Goal: Information Seeking & Learning: Learn about a topic

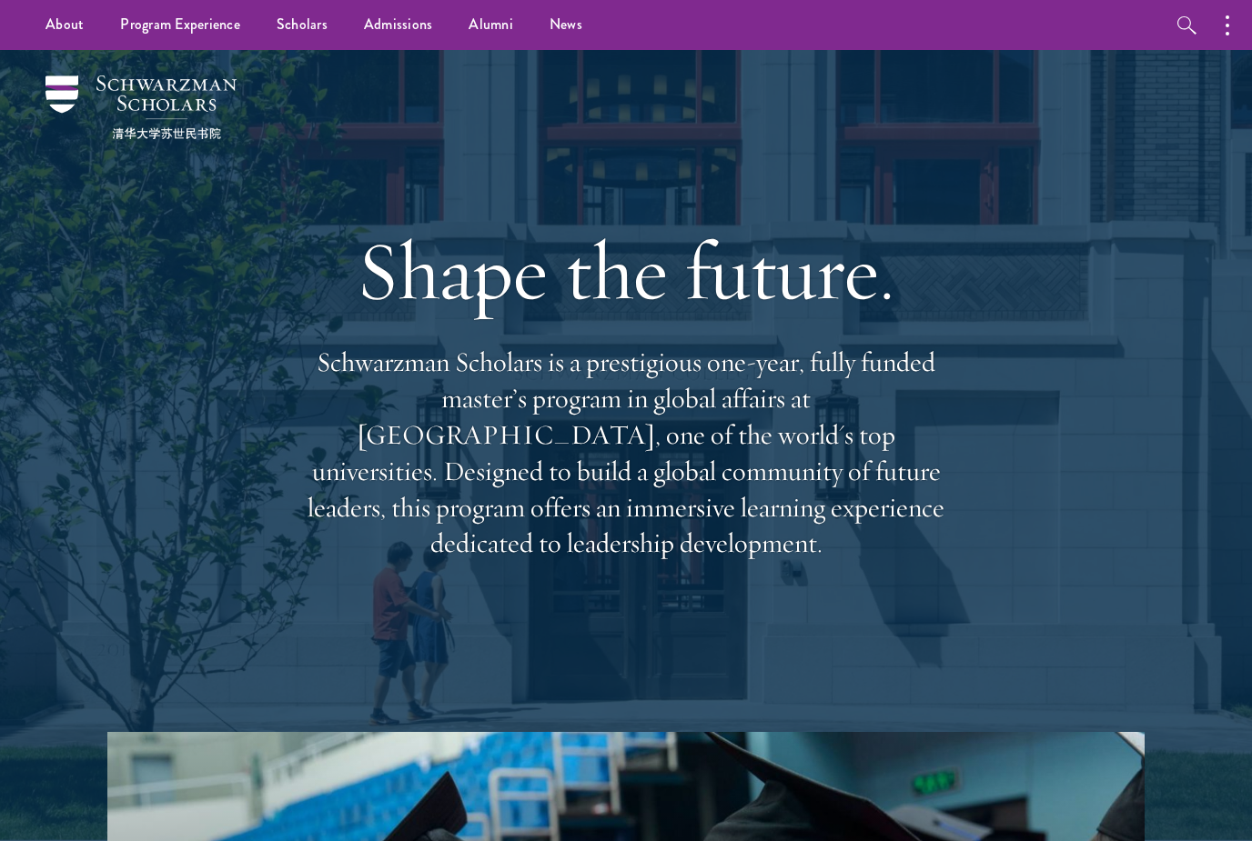
click at [85, 115] on img at bounding box center [140, 107] width 191 height 64
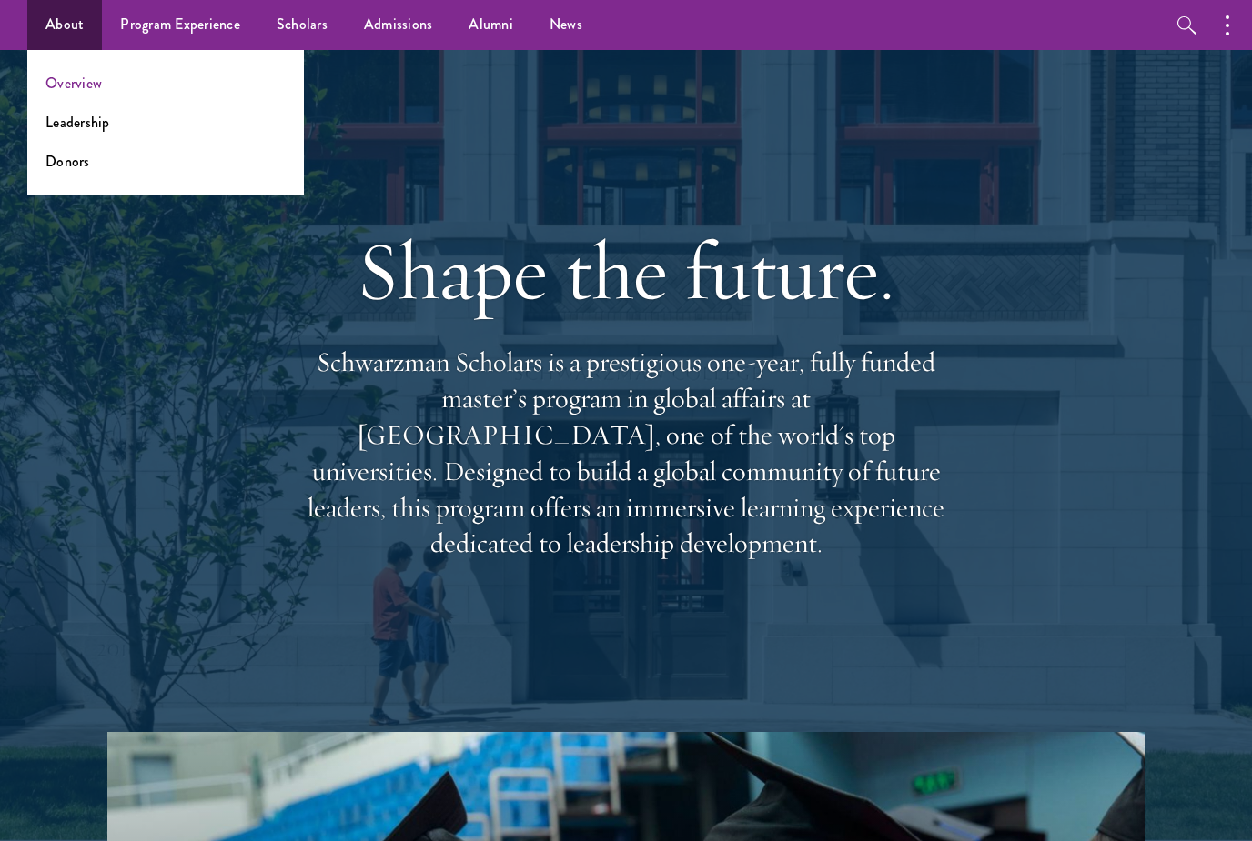
click at [70, 75] on link "Overview" at bounding box center [73, 83] width 56 height 21
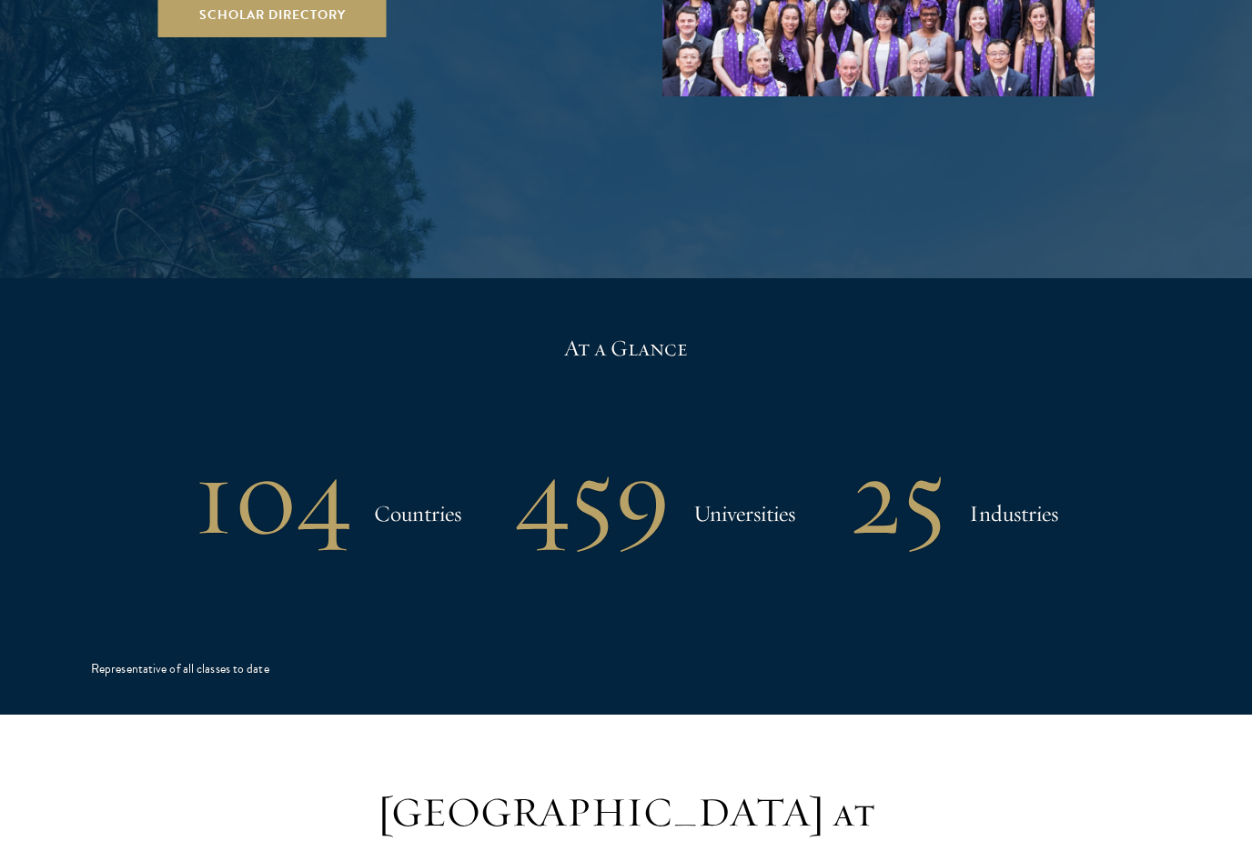
scroll to position [3551, 0]
click at [244, 449] on h1 "104" at bounding box center [272, 496] width 157 height 95
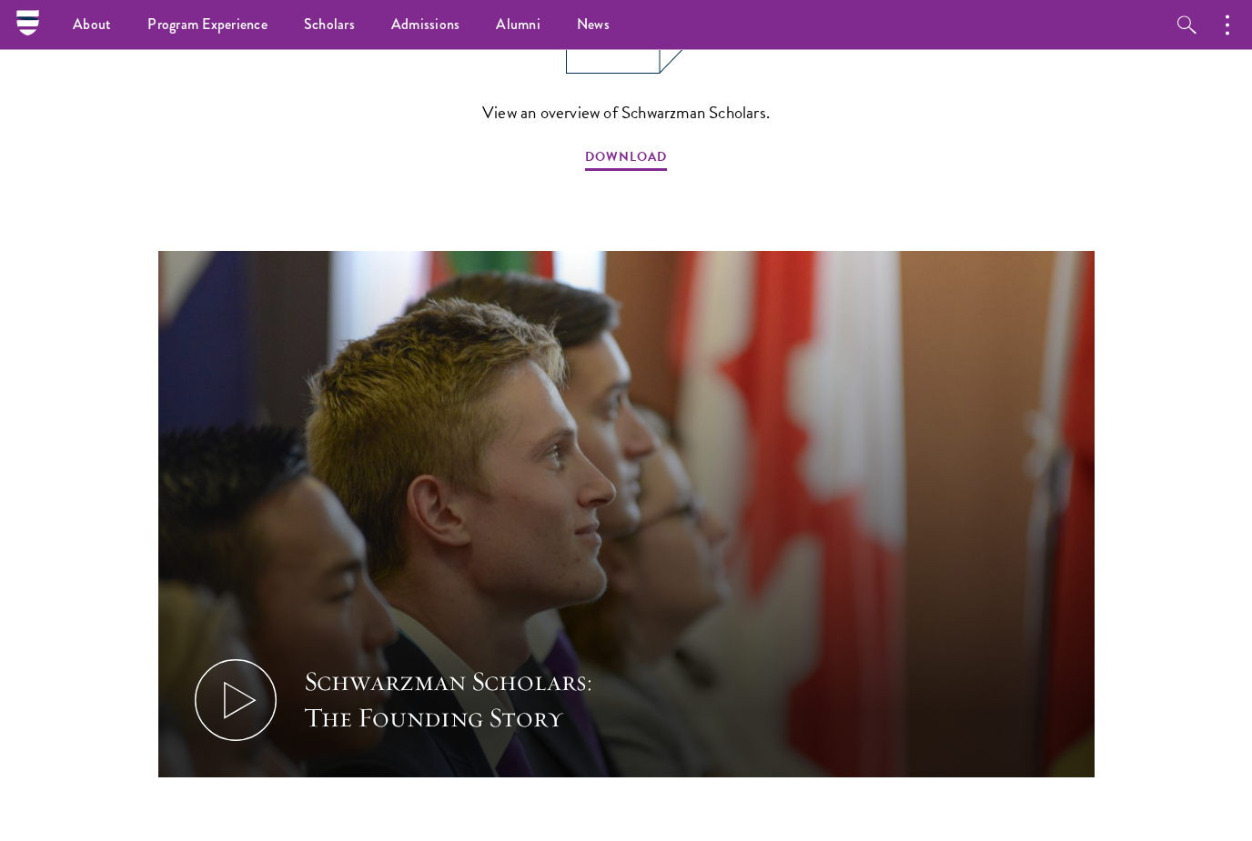
scroll to position [1813, 0]
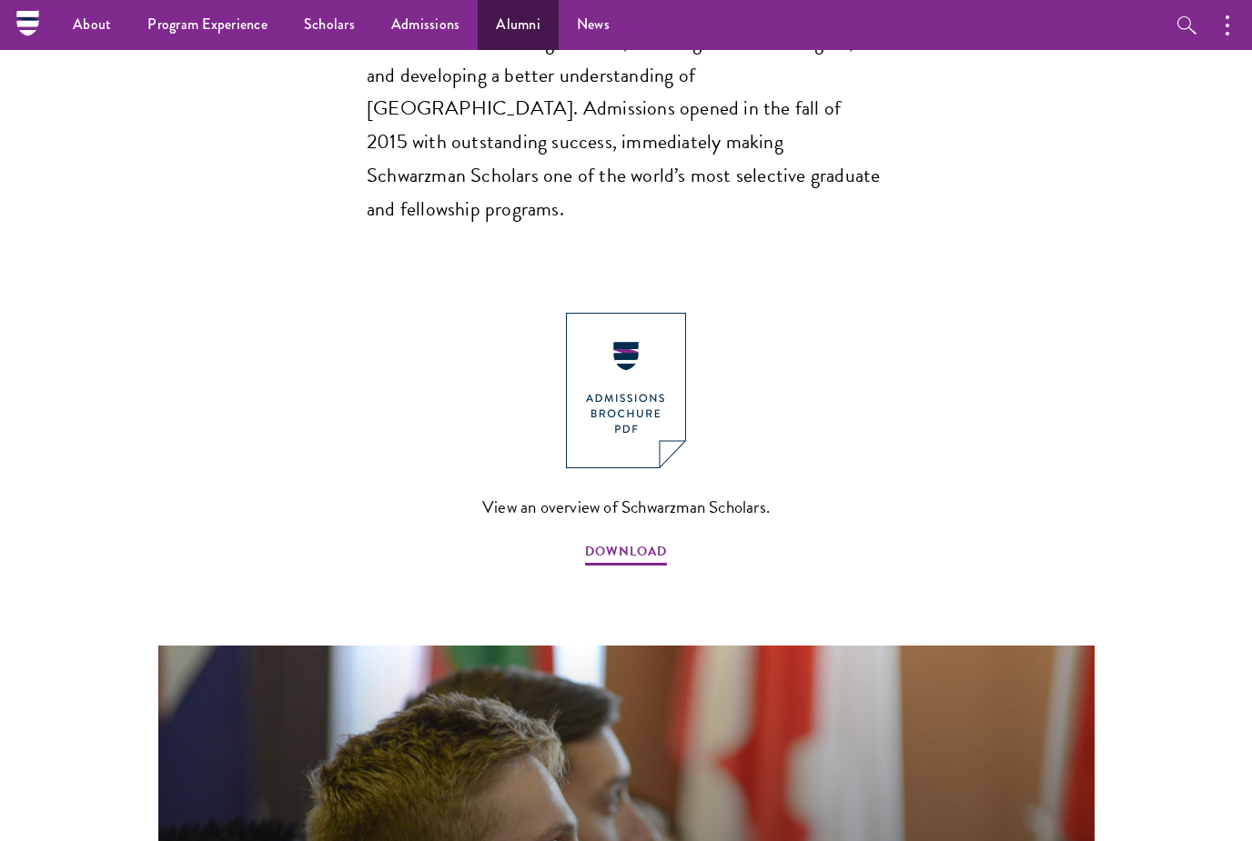
click at [494, 30] on link "Alumni" at bounding box center [517, 25] width 81 height 50
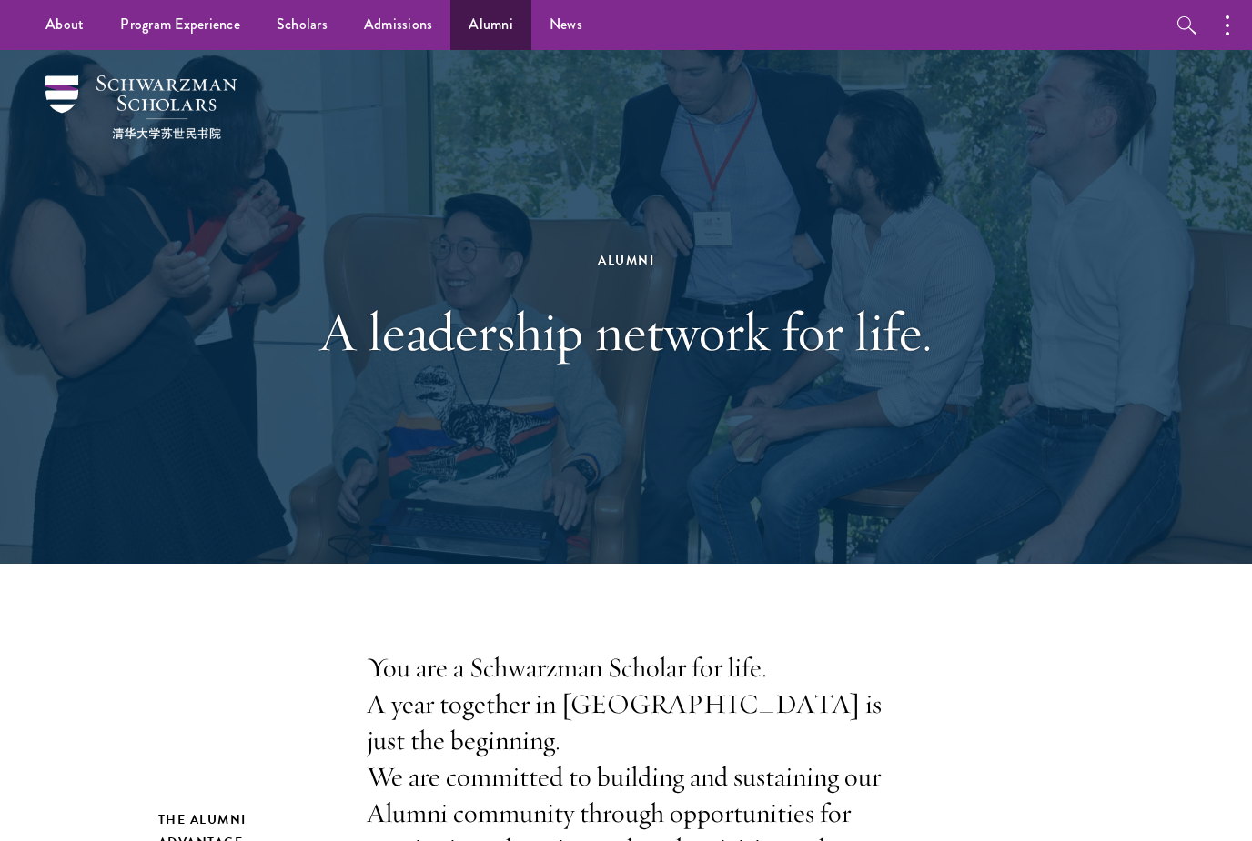
click at [468, 25] on link "Alumni" at bounding box center [490, 25] width 81 height 50
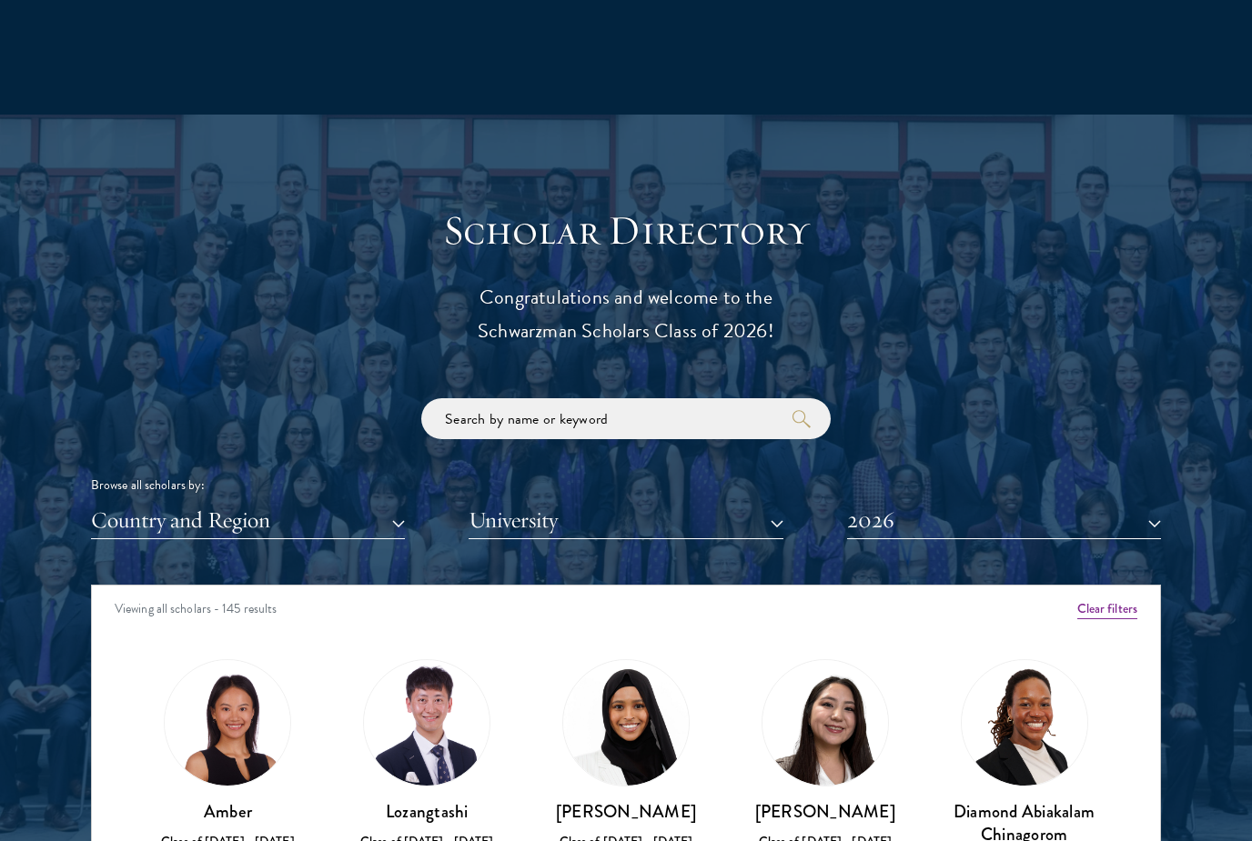
scroll to position [1813, 0]
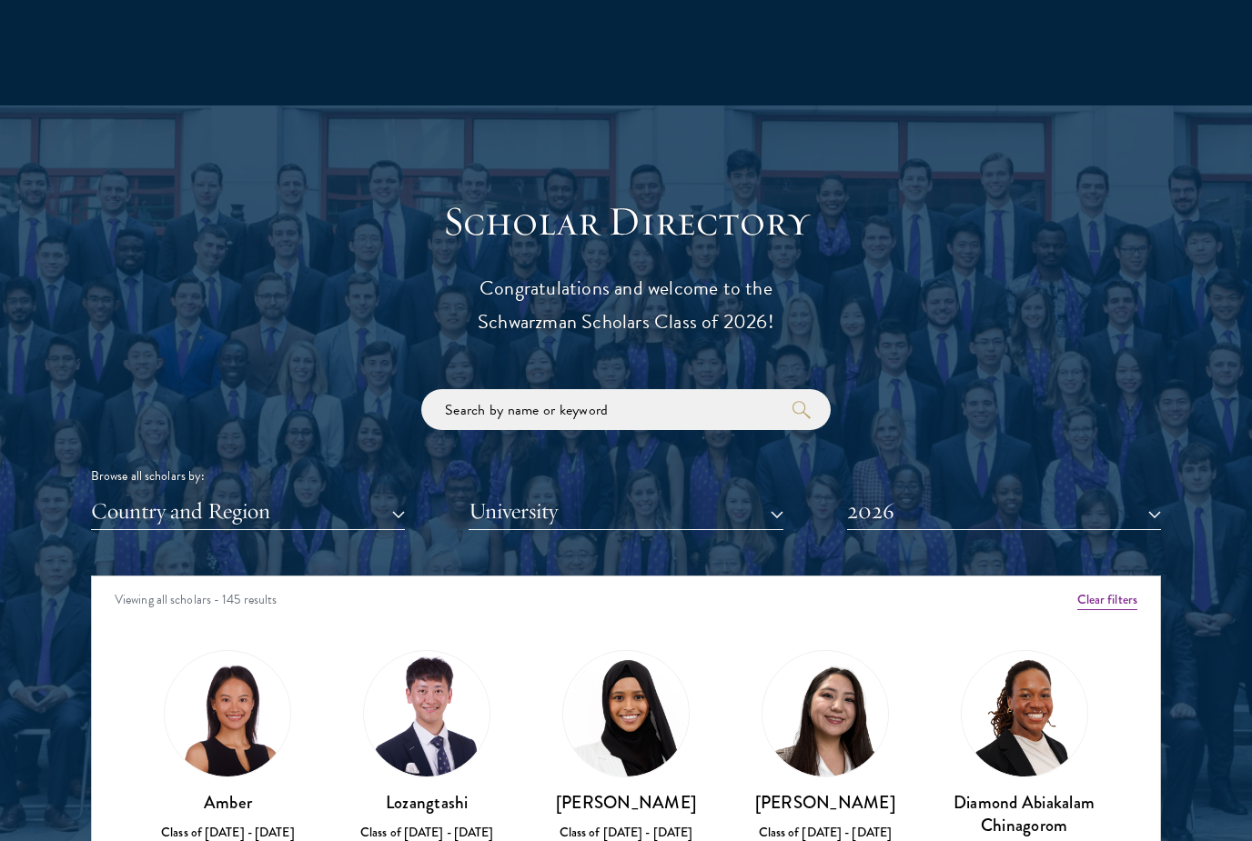
click at [559, 514] on button "University" at bounding box center [625, 511] width 314 height 37
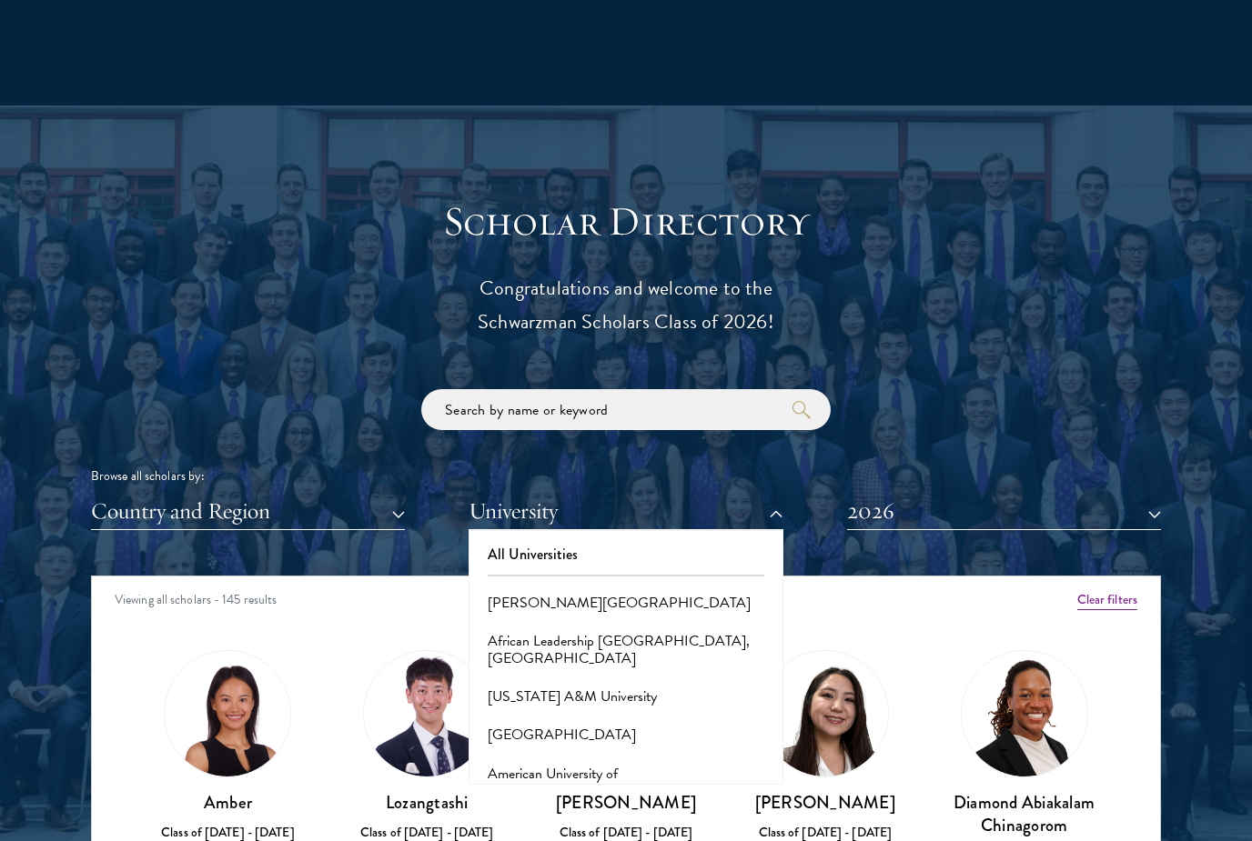
click at [626, 508] on button "University" at bounding box center [625, 511] width 314 height 37
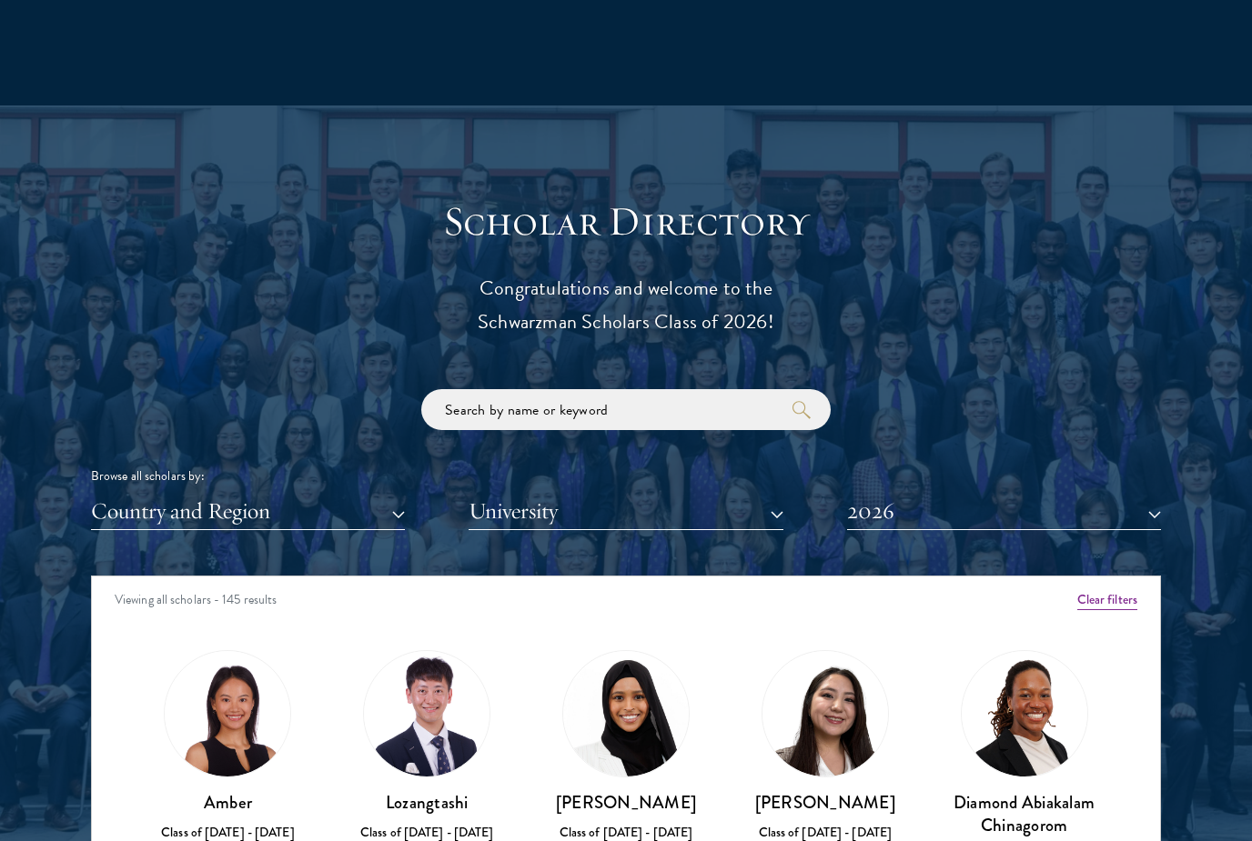
click at [204, 457] on div "Browse all scholars by: Country and Region All Countries and Regions [GEOGRAPHI…" at bounding box center [626, 459] width 1070 height 141
click at [226, 477] on div "Browse all scholars by:" at bounding box center [626, 476] width 1070 height 19
click at [134, 523] on button "Country and Region" at bounding box center [248, 511] width 314 height 37
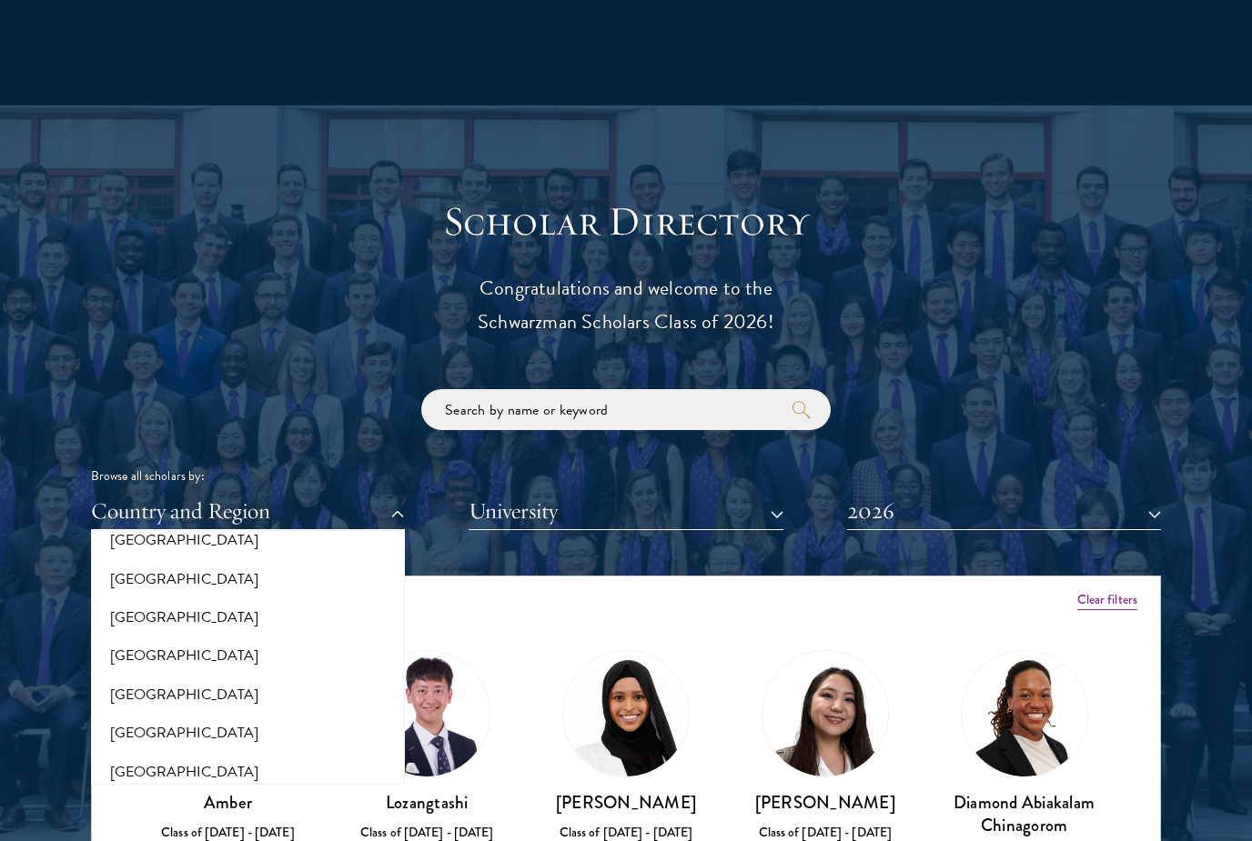
scroll to position [3738, 0]
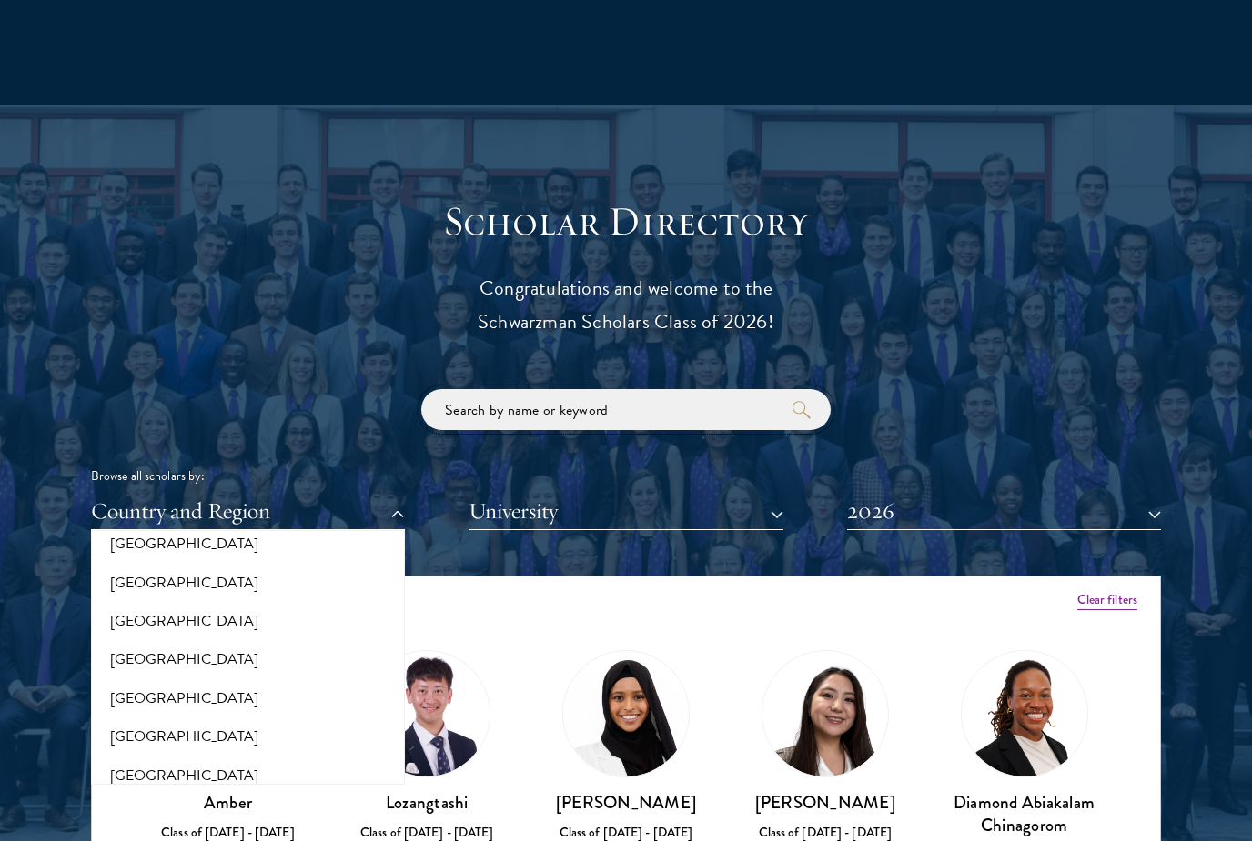
click at [723, 407] on input "search" at bounding box center [625, 409] width 409 height 41
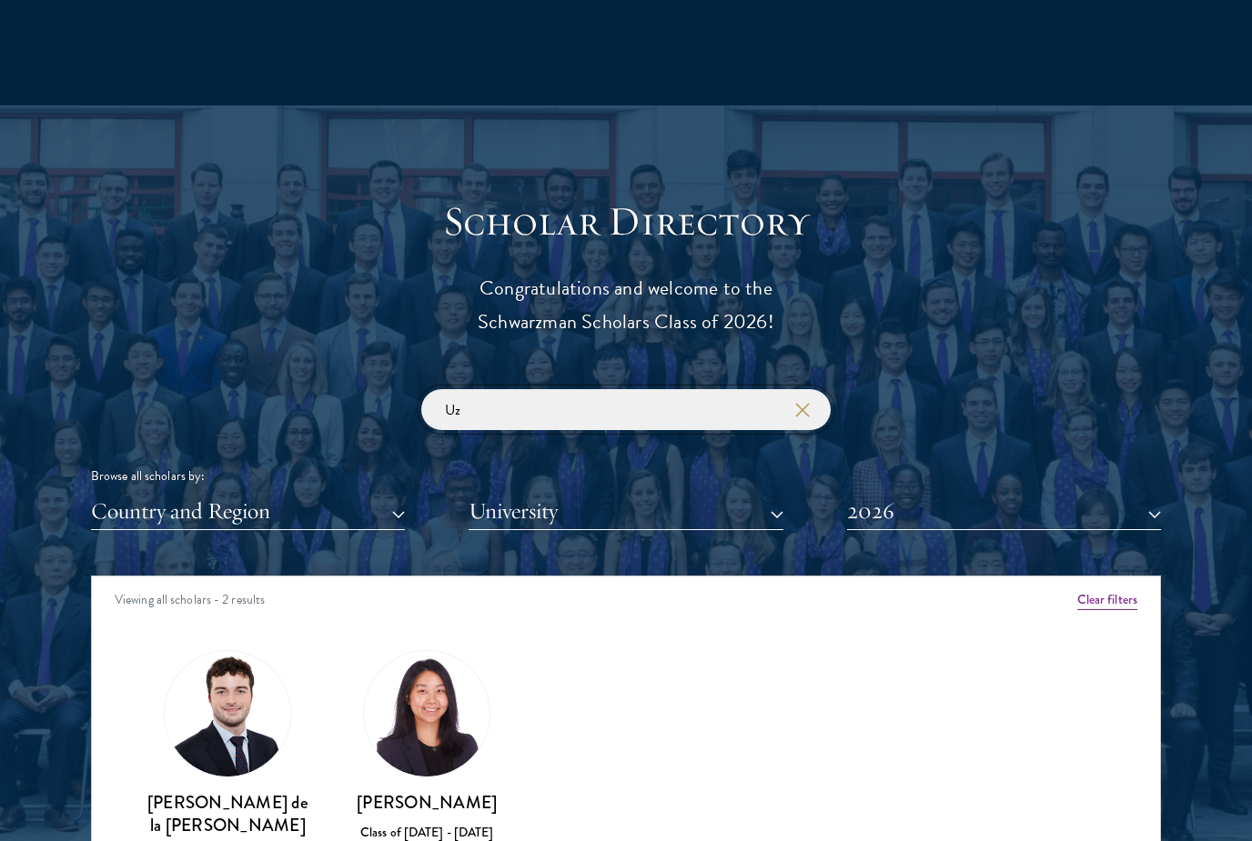
type input "U"
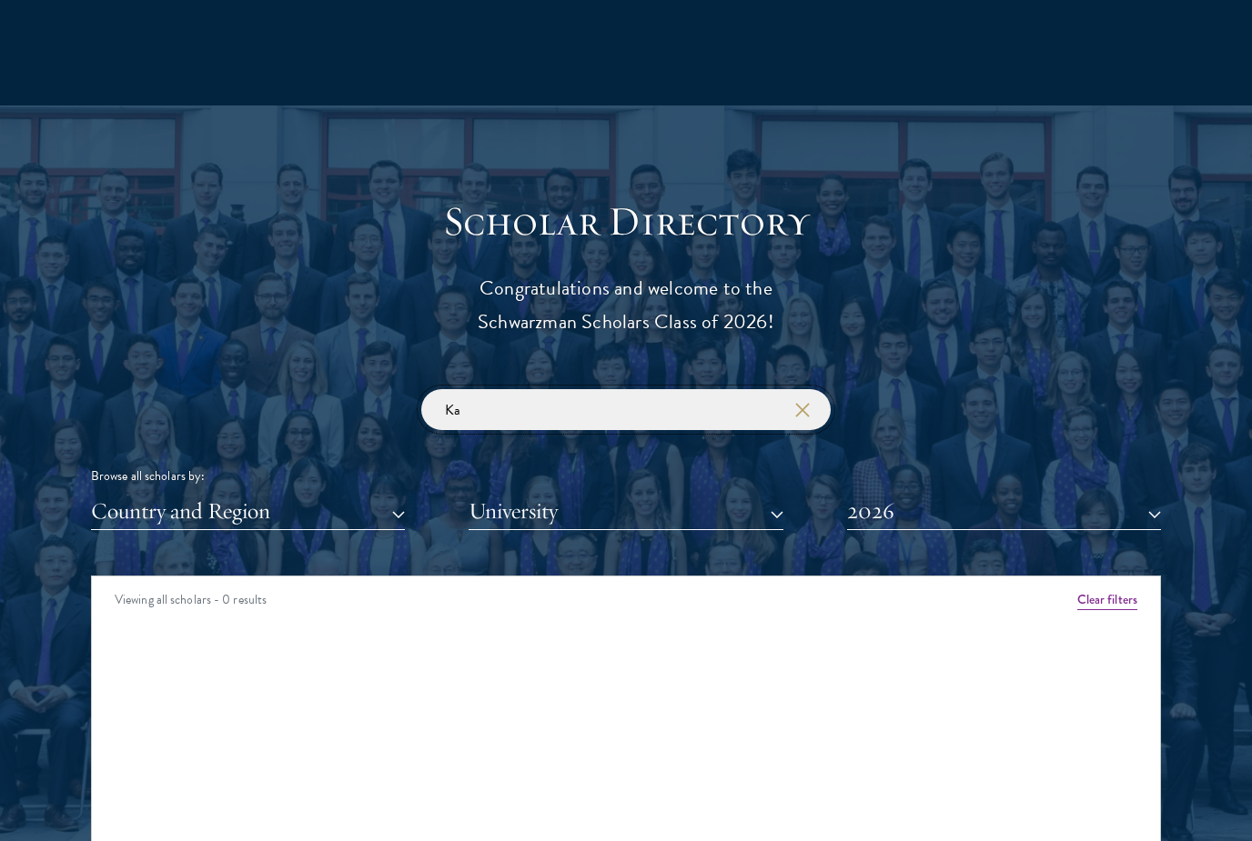
type input "K"
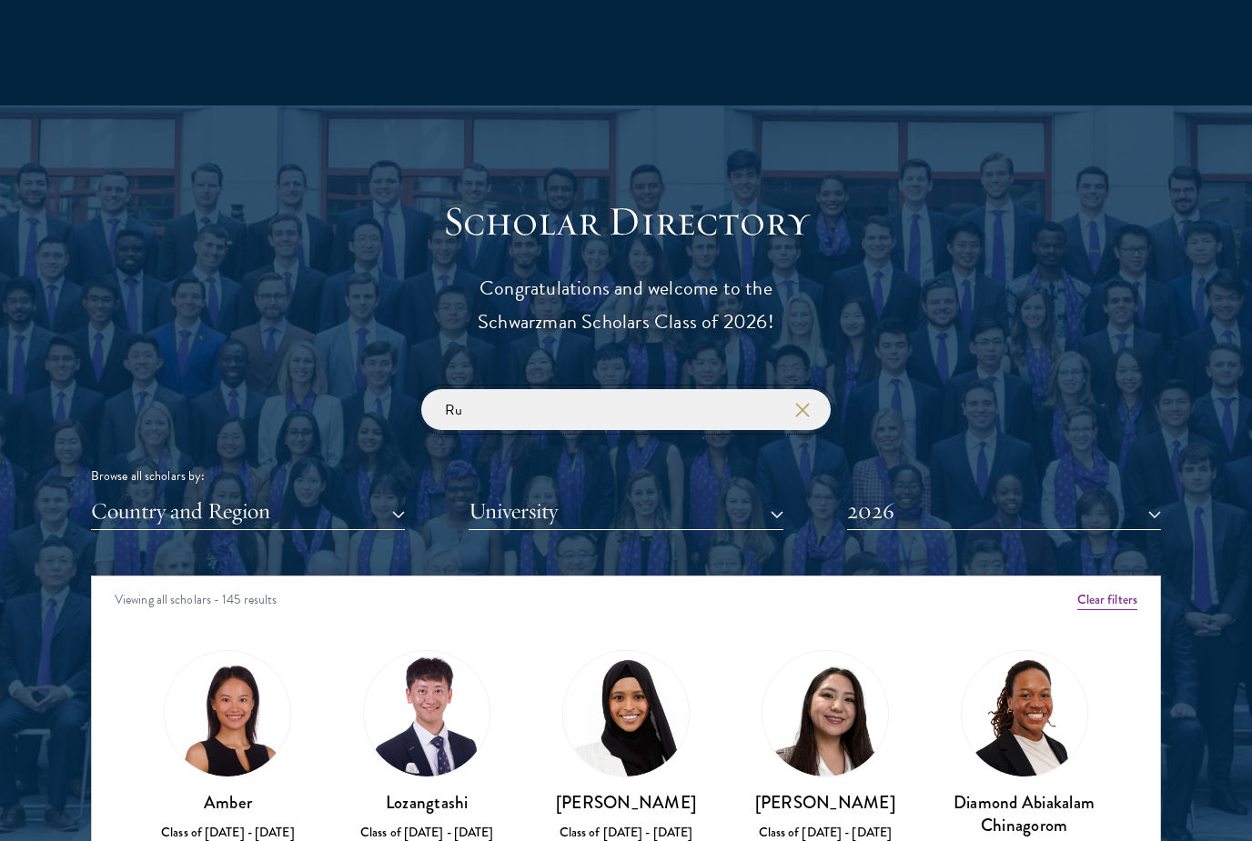
type input "R"
click at [1006, 499] on button "2026" at bounding box center [1004, 511] width 314 height 37
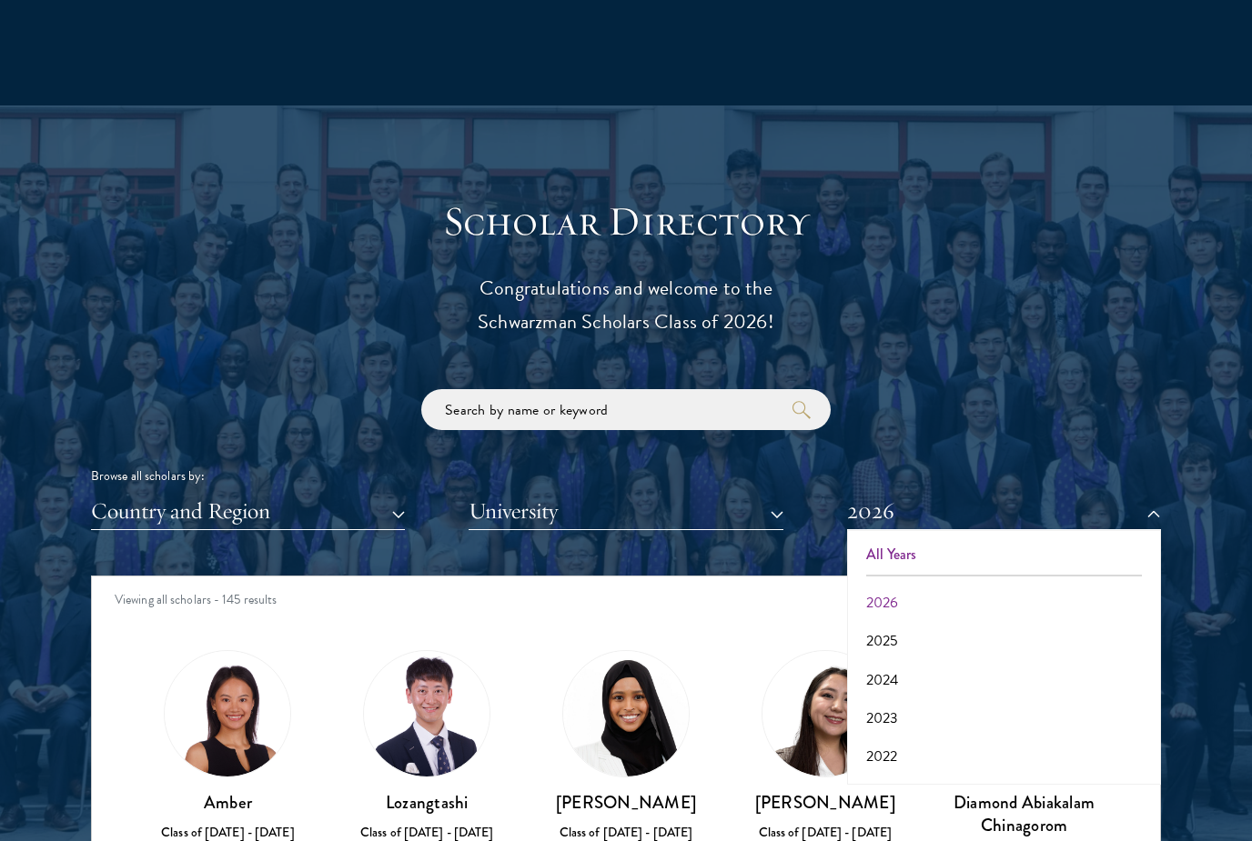
click at [980, 551] on button "All Years" at bounding box center [1003, 555] width 303 height 38
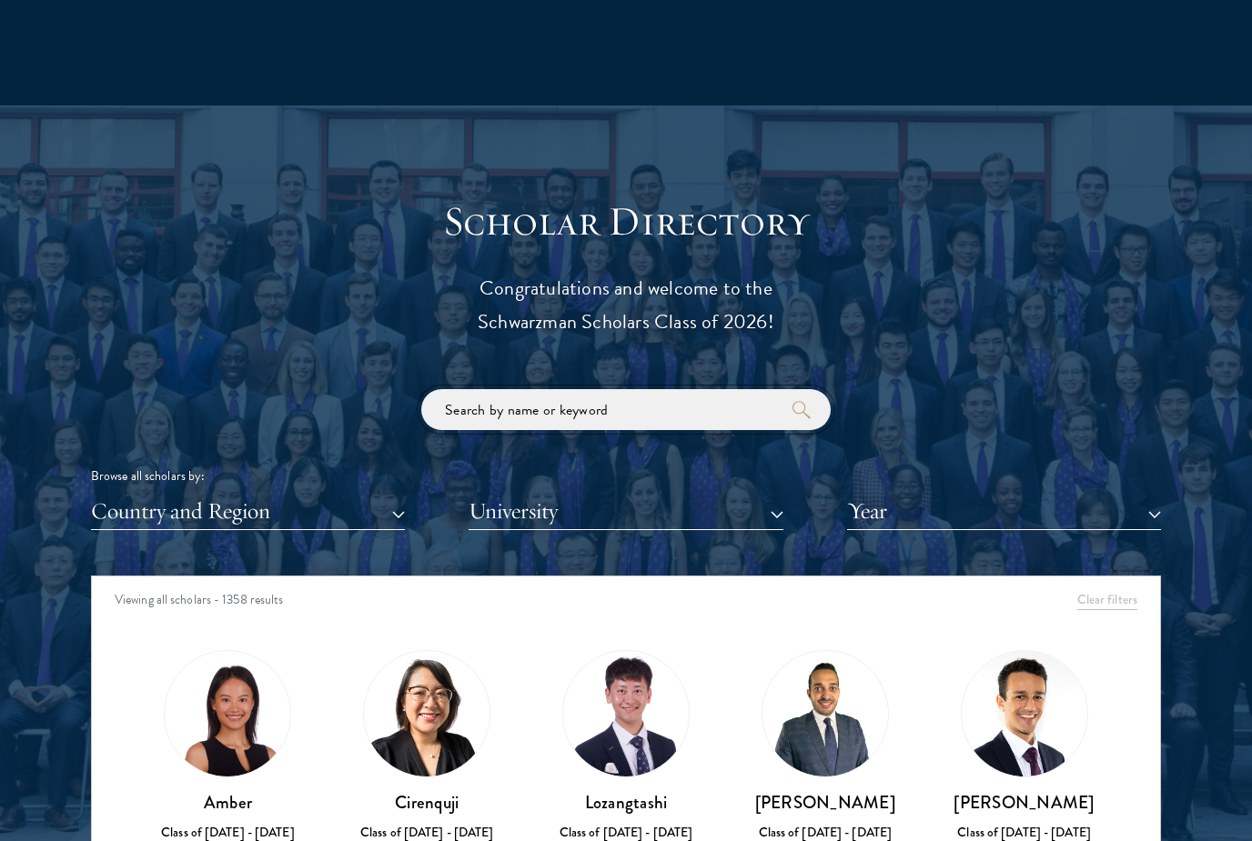
click at [718, 423] on input "search" at bounding box center [625, 409] width 409 height 41
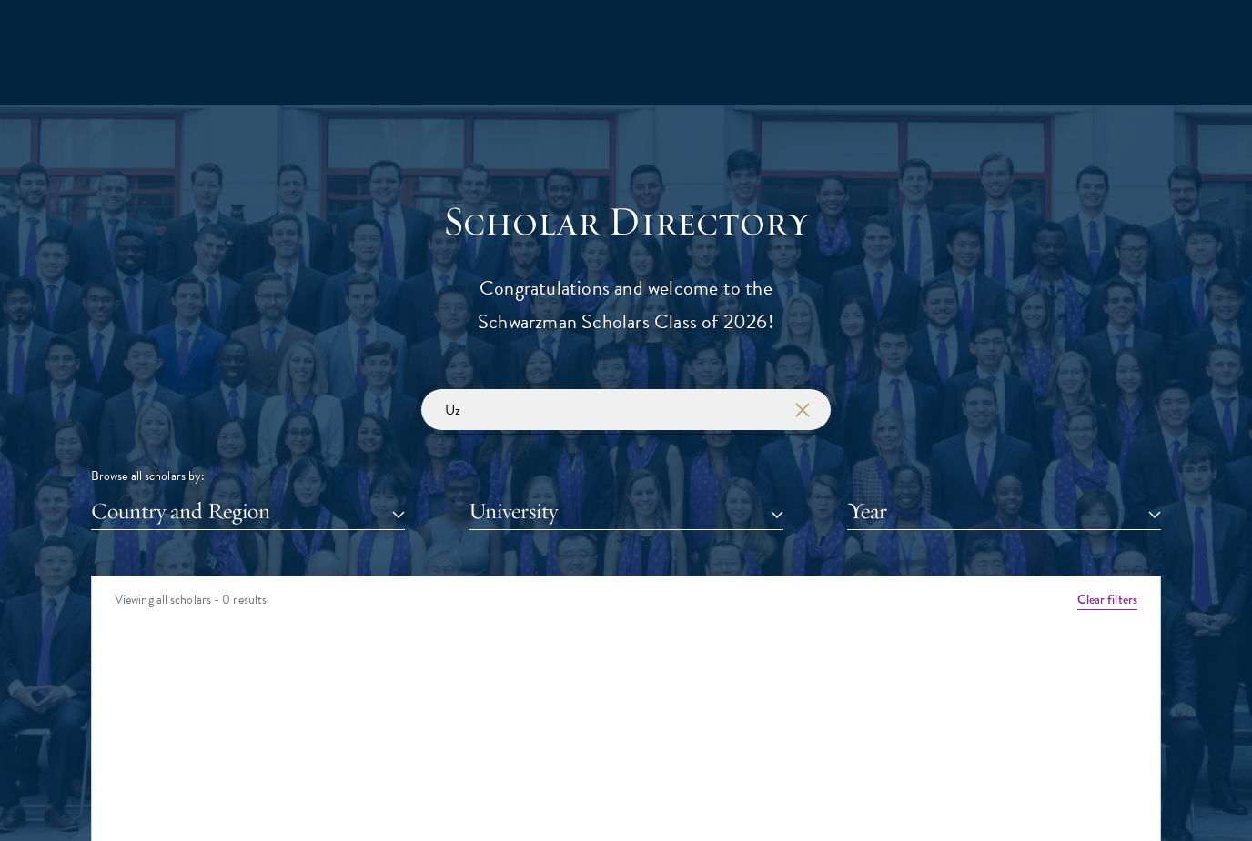
type input "U"
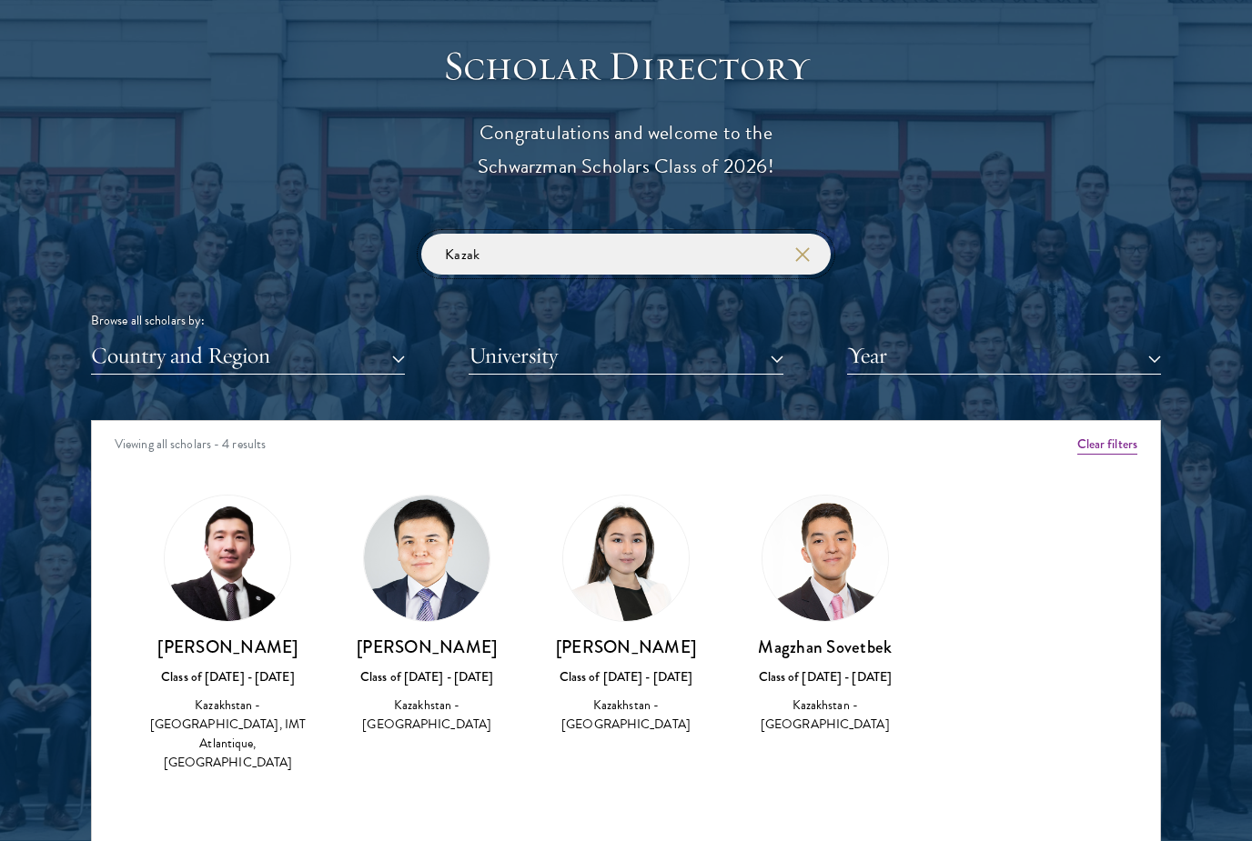
scroll to position [1986, 0]
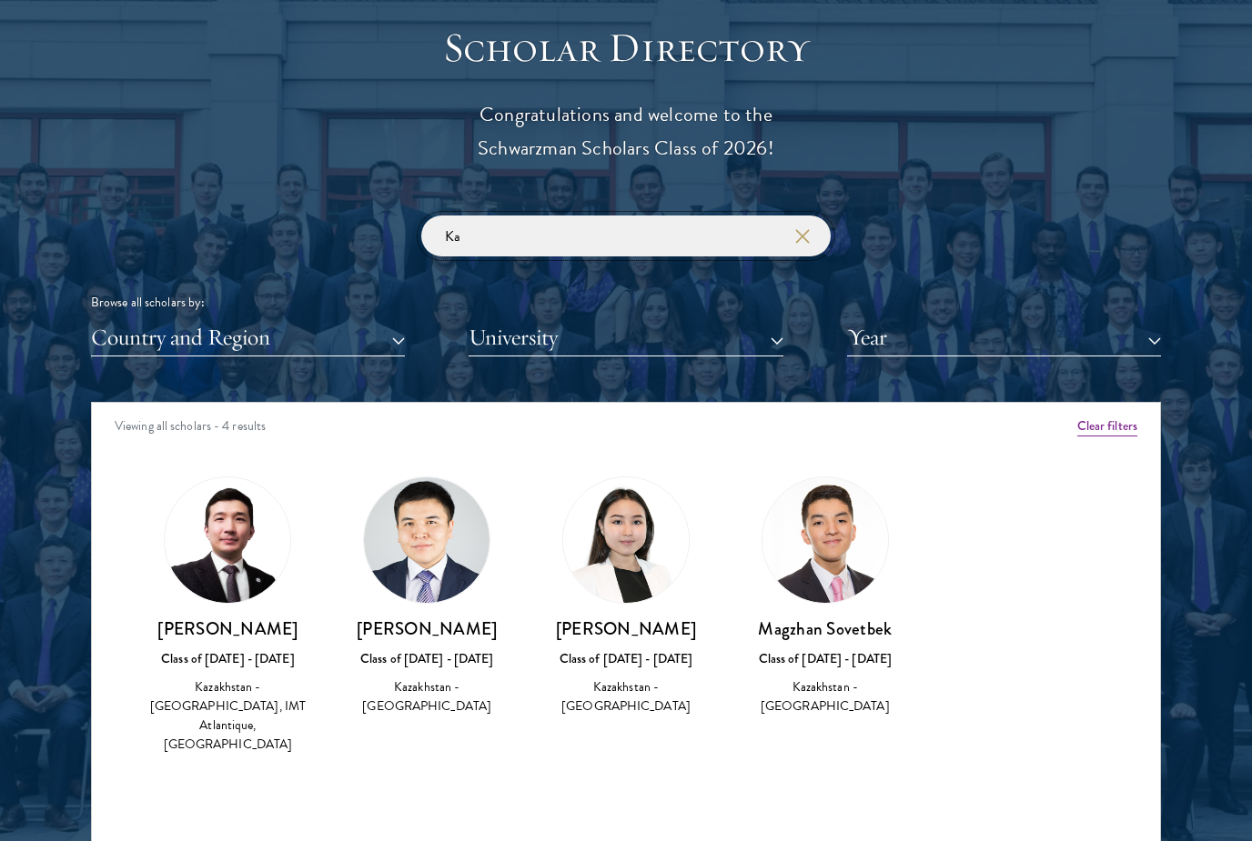
type input "K"
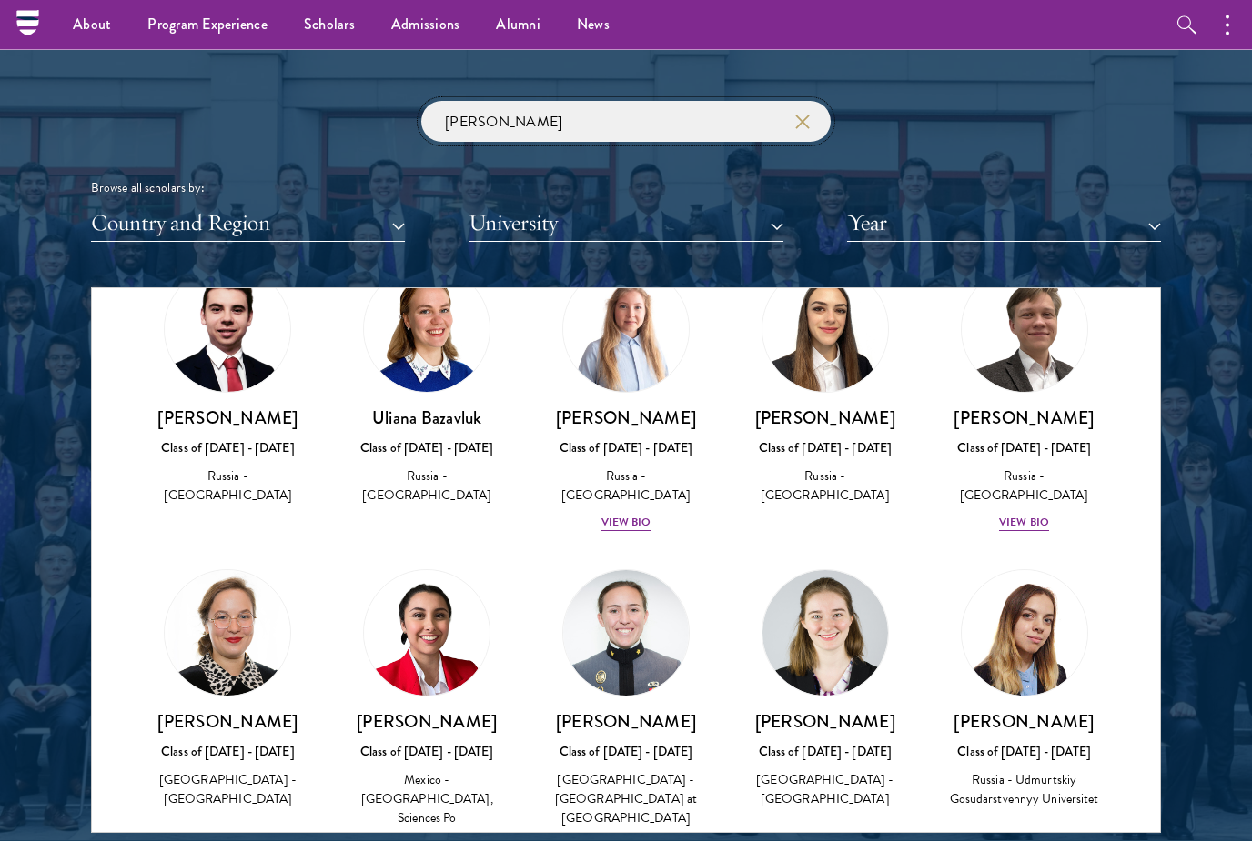
scroll to position [2093, 0]
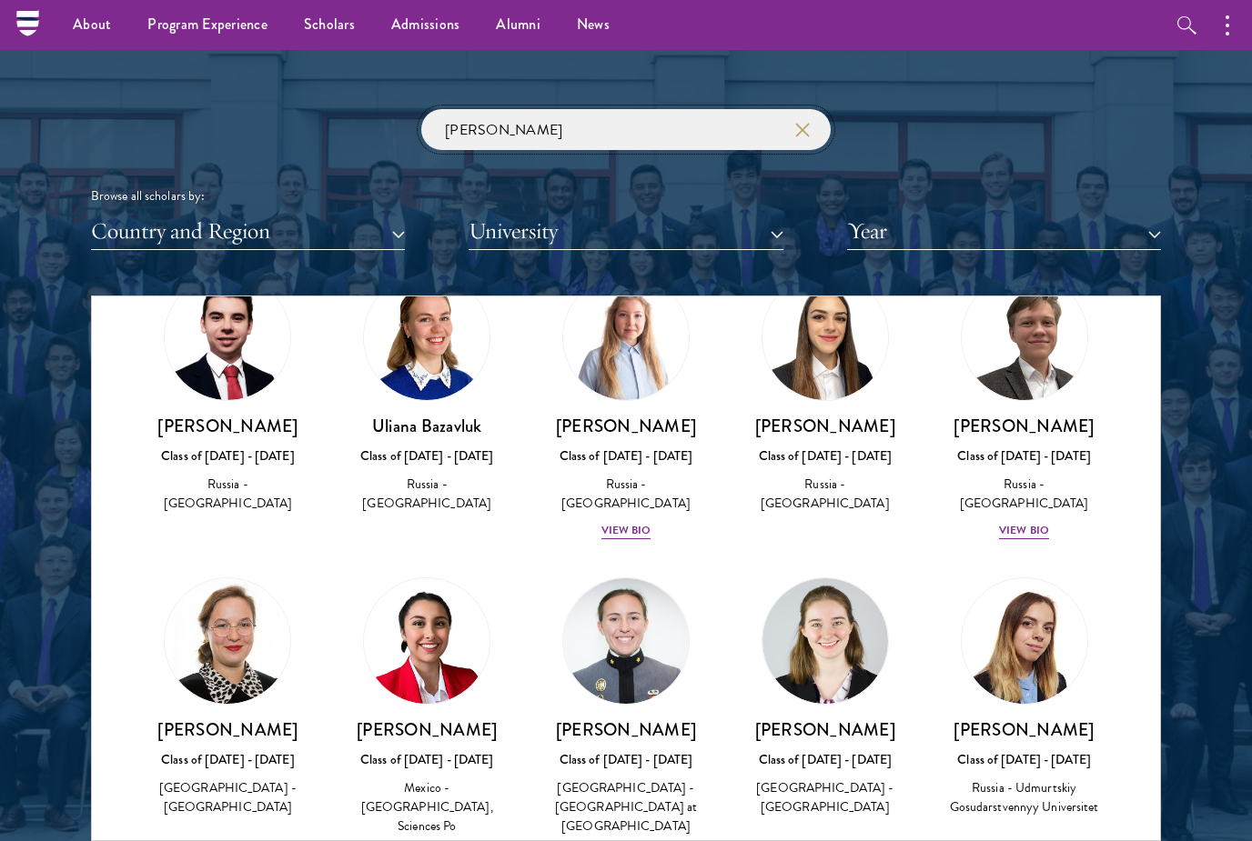
type input "[PERSON_NAME]"
click at [388, 377] on img at bounding box center [427, 338] width 126 height 126
click at [417, 392] on img at bounding box center [427, 338] width 126 height 126
click at [437, 437] on div "Uliana Bazavluk Class of [DATE] - [DATE] [GEOGRAPHIC_DATA] - [GEOGRAPHIC_DATA]" at bounding box center [427, 465] width 163 height 100
click at [1020, 522] on div "View Bio" at bounding box center [1024, 530] width 50 height 17
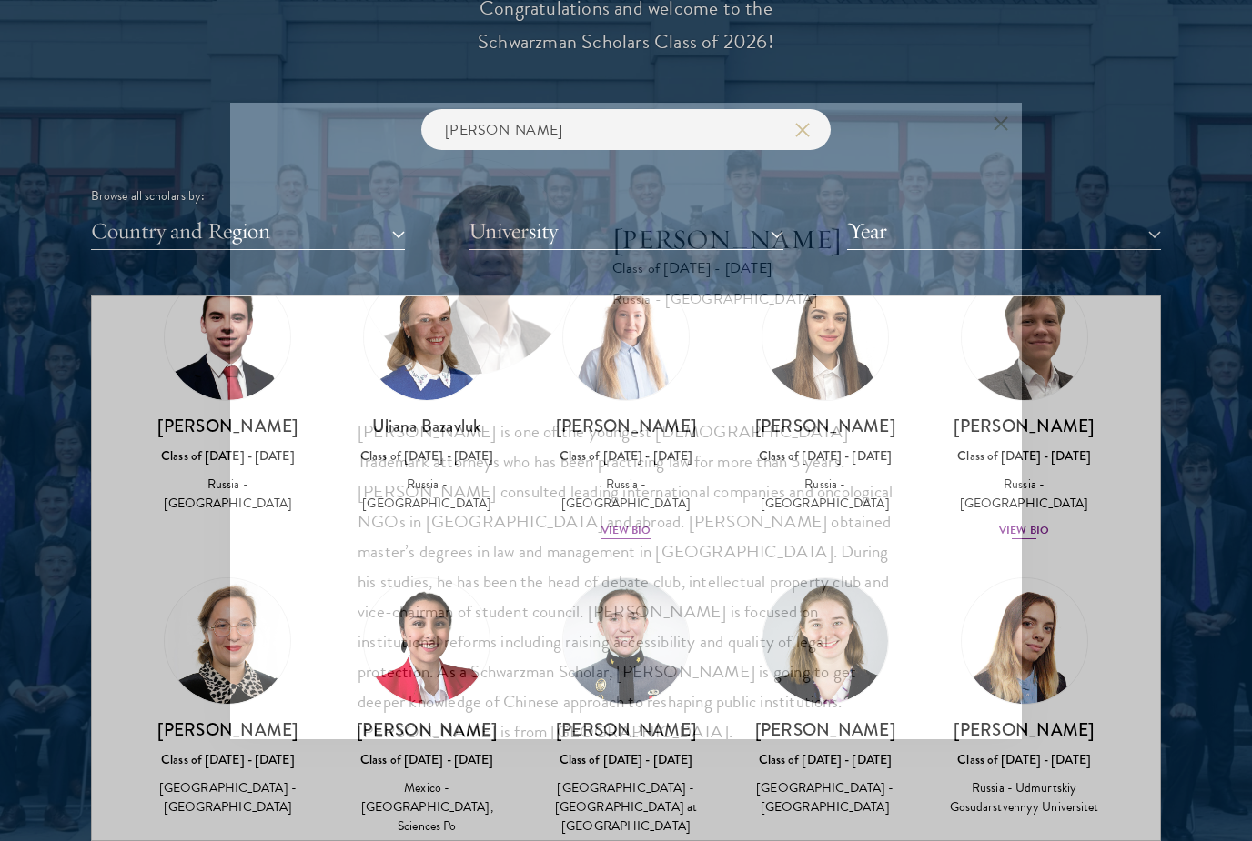
scroll to position [2151, 0]
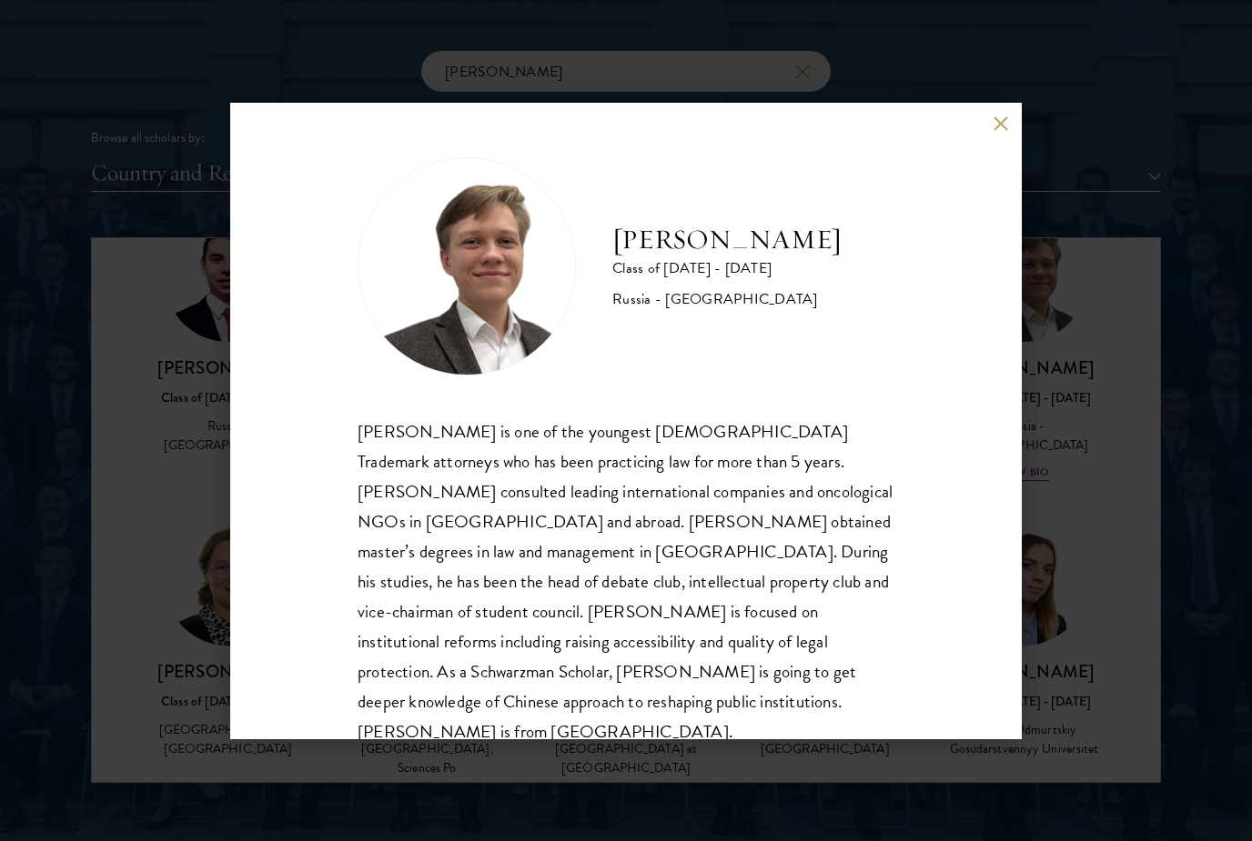
click at [457, 767] on div "[PERSON_NAME] Class of [DATE] - [DATE] [GEOGRAPHIC_DATA] - [GEOGRAPHIC_DATA] [P…" at bounding box center [626, 420] width 1252 height 841
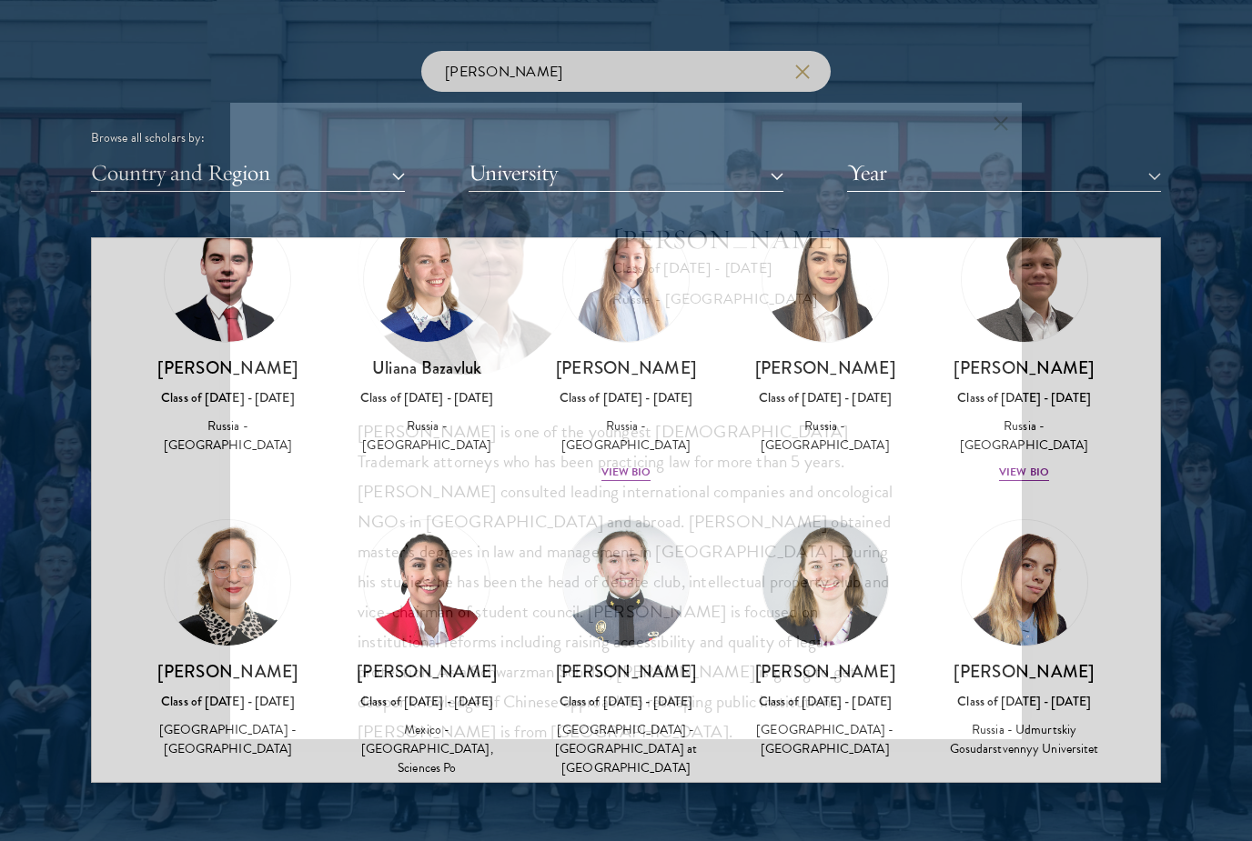
click at [466, 787] on div at bounding box center [626, 320] width 1252 height 1107
